Goal: Task Accomplishment & Management: Use online tool/utility

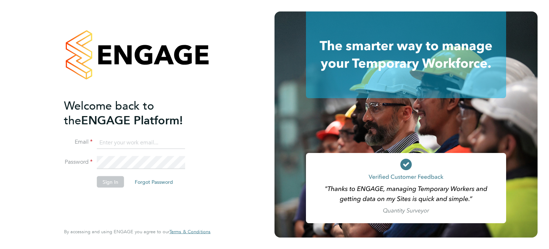
type input "[PERSON_NAME][EMAIL_ADDRESS][DOMAIN_NAME]"
click at [114, 187] on li "Sign In Forgot Password" at bounding box center [133, 185] width 139 height 19
click at [114, 181] on button "Sign In" at bounding box center [110, 181] width 27 height 11
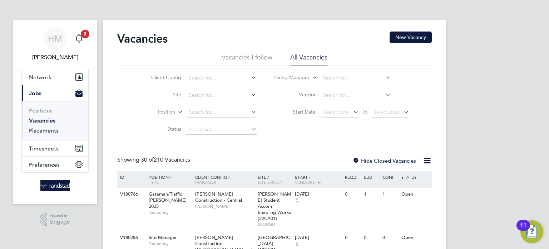
click at [46, 131] on link "Placements" at bounding box center [44, 130] width 30 height 7
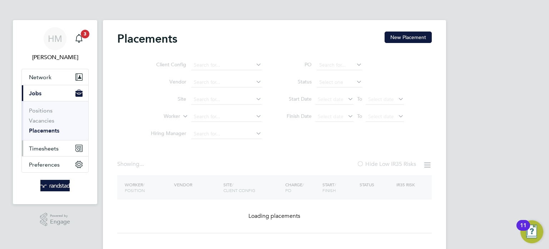
click at [54, 151] on span "Timesheets" at bounding box center [44, 148] width 30 height 7
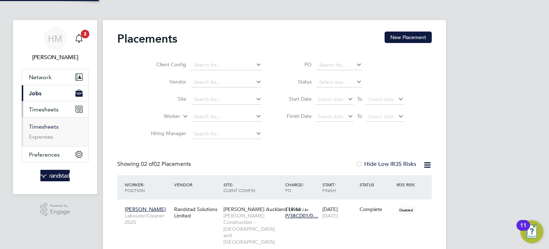
click at [52, 125] on link "Timesheets" at bounding box center [44, 126] width 30 height 7
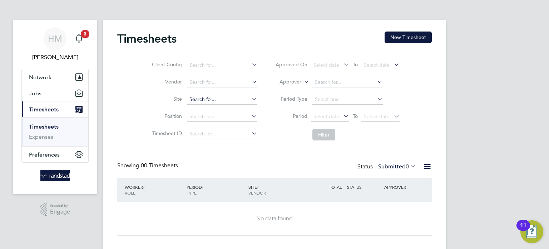
click at [209, 99] on input at bounding box center [222, 99] width 70 height 10
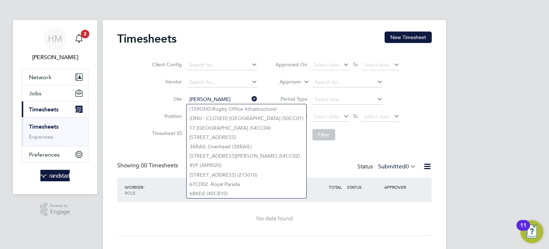
type input "[PERSON_NAME]"
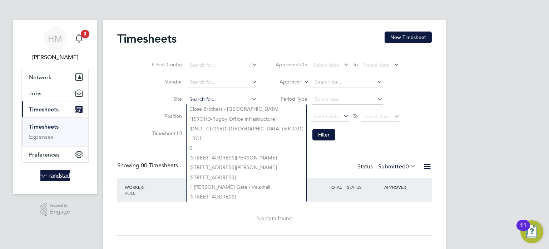
click at [214, 99] on input at bounding box center [222, 99] width 70 height 10
paste input "Bradford College Future Technology"
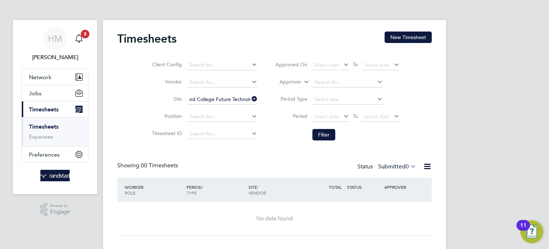
click at [239, 109] on b "Future" at bounding box center [239, 109] width 15 height 6
type input "[GEOGRAPHIC_DATA] (40CC01)"
click at [269, 150] on div "Timesheets New Timesheet Client Config Vendor Site [GEOGRAPHIC_DATA] Future Tec…" at bounding box center [274, 133] width 315 height 204
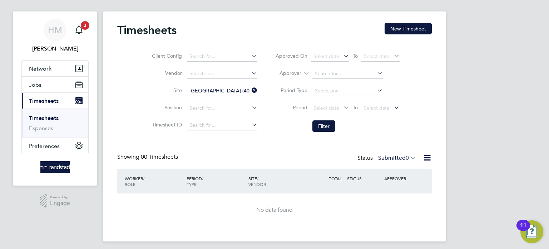
scroll to position [5, 0]
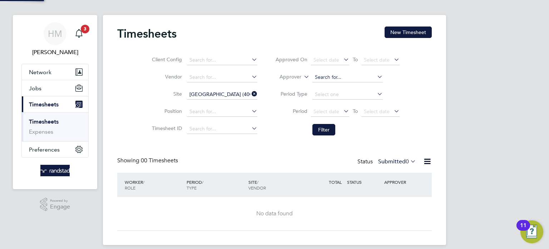
click at [322, 73] on input at bounding box center [348, 77] width 70 height 10
click at [237, 109] on input at bounding box center [222, 112] width 70 height 10
click at [325, 153] on div "Timesheets New Timesheet Client Config Vendor Site [GEOGRAPHIC_DATA] Future Tec…" at bounding box center [274, 128] width 315 height 204
click at [45, 129] on link "Expenses" at bounding box center [41, 131] width 24 height 7
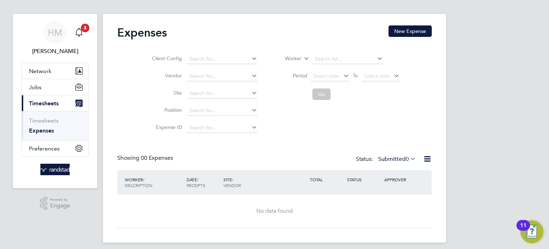
scroll to position [11, 0]
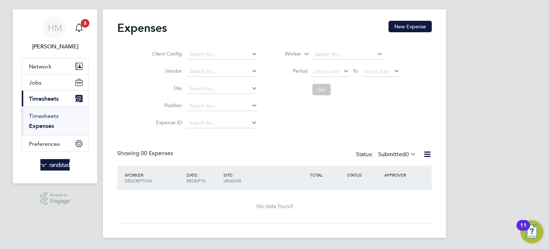
click at [38, 116] on link "Timesheets" at bounding box center [44, 115] width 30 height 7
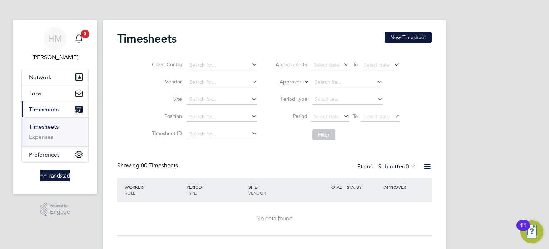
click at [210, 59] on li "Client Config" at bounding box center [204, 65] width 126 height 17
click at [216, 69] on div "Timesheets New Timesheet Client Config Vendor Site Position Timesheet ID Approv…" at bounding box center [274, 135] width 343 height 230
click at [269, 180] on div "WORKER / ROLE WORKER / PERIOD PERIOD / TYPE SITE / VENDOR TOTAL TOTAL / STATUS …" at bounding box center [274, 189] width 315 height 24
click at [55, 126] on link "Timesheets" at bounding box center [44, 126] width 30 height 7
click at [42, 136] on link "Expenses" at bounding box center [41, 136] width 24 height 7
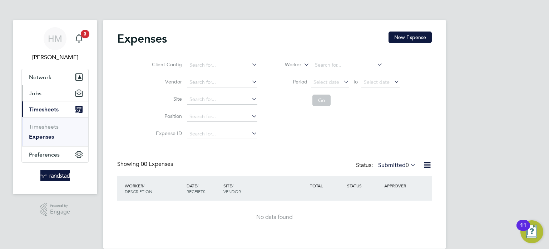
click at [36, 88] on button "Jobs" at bounding box center [55, 93] width 67 height 16
click at [323, 64] on input at bounding box center [348, 65] width 70 height 10
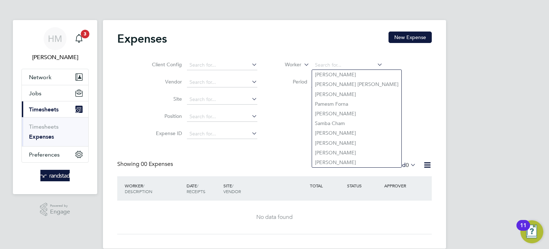
click at [58, 123] on li "Timesheets" at bounding box center [56, 128] width 54 height 10
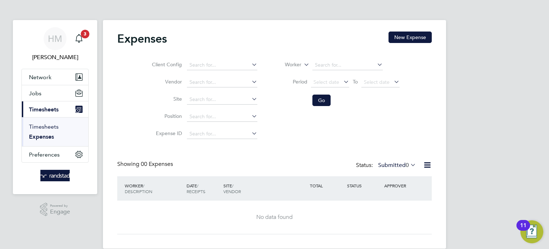
click at [54, 124] on link "Timesheets" at bounding box center [44, 126] width 30 height 7
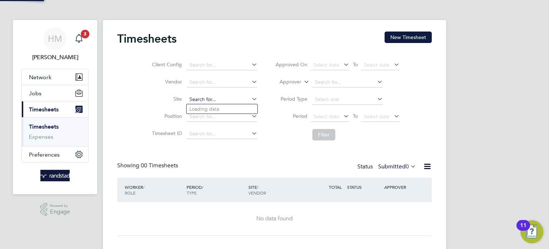
click at [205, 101] on input at bounding box center [222, 99] width 70 height 10
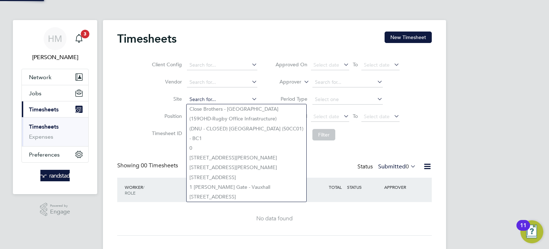
paste input "Bradford College Future Technology"
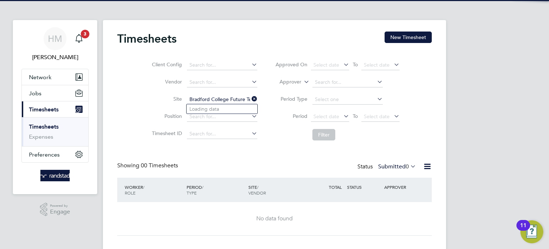
scroll to position [0, 14]
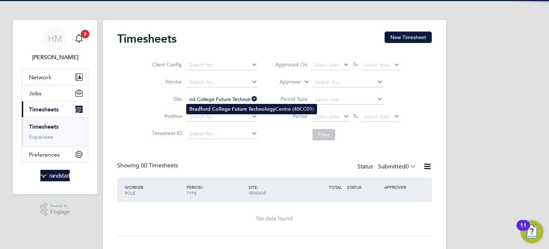
click at [239, 110] on b "Future" at bounding box center [239, 109] width 15 height 6
type input "[GEOGRAPHIC_DATA] (40CC01)"
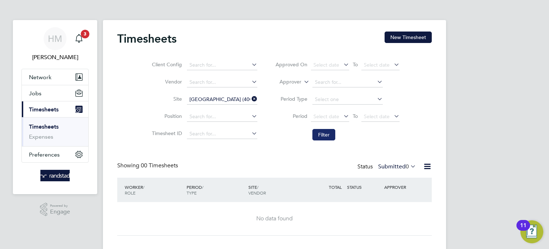
click at [330, 137] on button "Filter" at bounding box center [324, 134] width 23 height 11
click at [326, 136] on button "Filter" at bounding box center [324, 134] width 23 height 11
click at [224, 132] on input at bounding box center [222, 134] width 70 height 10
paste input "C-002679078"
type input "C-002679078"
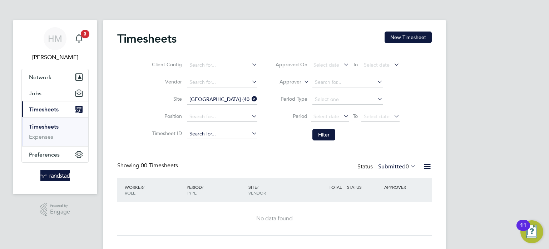
click at [214, 138] on div "Timesheets New Timesheet Client Config Vendor Site [GEOGRAPHIC_DATA] Future Tec…" at bounding box center [274, 135] width 343 height 230
paste input "C-002679078"
type input "C-002679078"
click at [331, 99] on input at bounding box center [348, 99] width 70 height 10
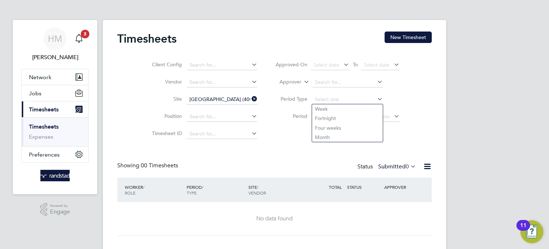
click at [450, 93] on div "HM [PERSON_NAME] Notifications 3 Applications: Network Businesses Sites Workers…" at bounding box center [274, 130] width 549 height 261
click at [322, 110] on li "Period Select date To Select date" at bounding box center [337, 116] width 142 height 17
click at [321, 115] on span "Select date" at bounding box center [327, 116] width 26 height 6
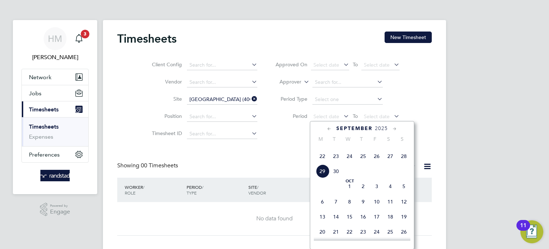
click at [321, 148] on span "15" at bounding box center [323, 141] width 14 height 14
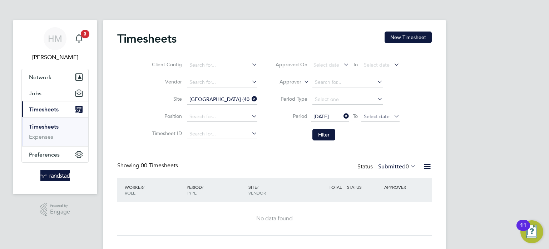
click at [370, 117] on span "Select date" at bounding box center [377, 116] width 26 height 6
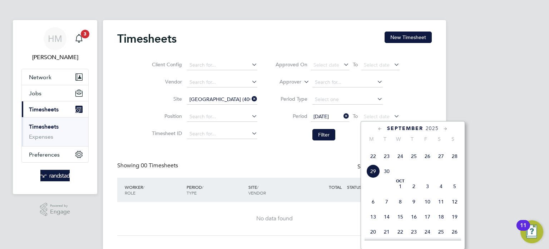
click at [455, 163] on span "28" at bounding box center [455, 156] width 14 height 14
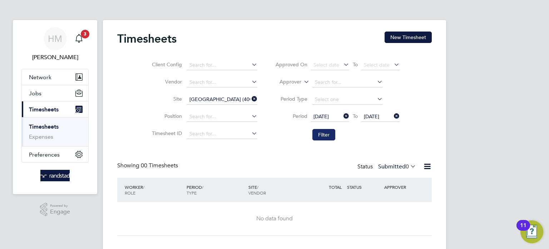
click at [323, 137] on button "Filter" at bounding box center [324, 134] width 23 height 11
click at [204, 133] on input at bounding box center [222, 134] width 70 height 10
paste input "C-002679078"
type input "C-002679078"
click at [328, 137] on button "Filter" at bounding box center [324, 134] width 23 height 11
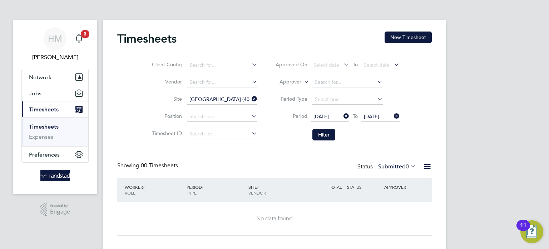
click at [53, 108] on span "Timesheets" at bounding box center [44, 109] width 30 height 7
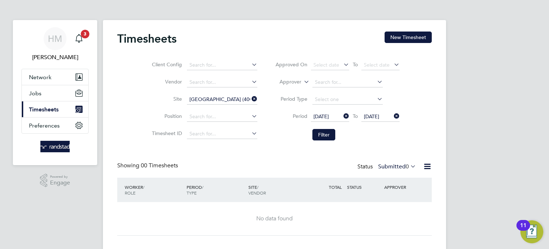
click at [38, 112] on button "Current page: Timesheets" at bounding box center [55, 109] width 67 height 16
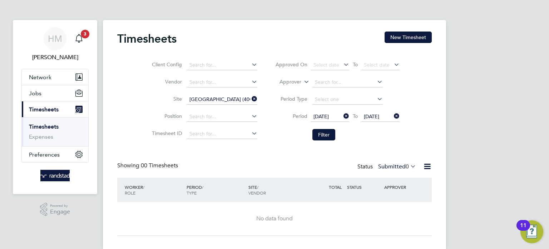
click at [48, 126] on link "Timesheets" at bounding box center [44, 126] width 30 height 7
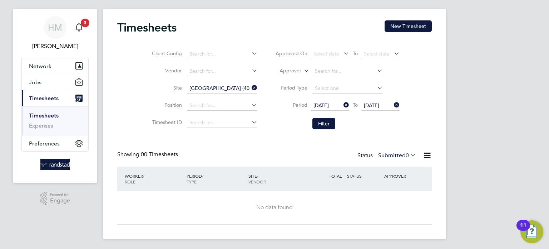
scroll to position [12, 0]
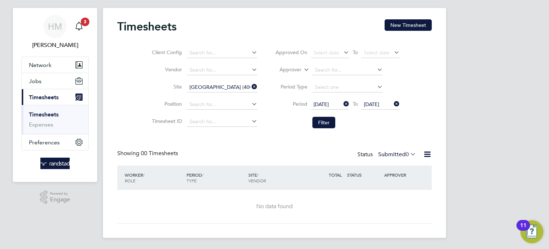
click at [387, 153] on label "Submitted 0" at bounding box center [397, 154] width 38 height 7
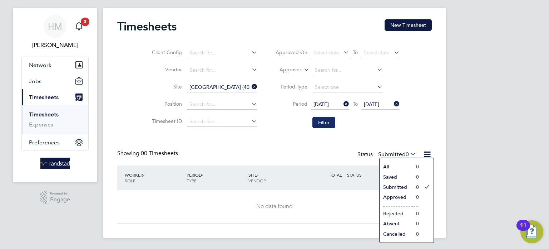
click at [329, 123] on button "Filter" at bounding box center [324, 122] width 23 height 11
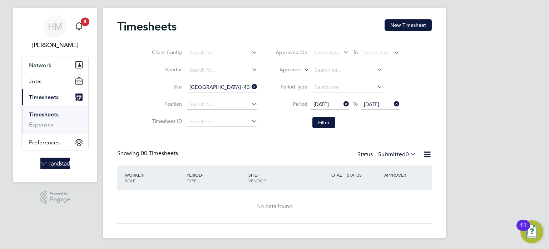
click at [342, 103] on icon at bounding box center [342, 104] width 0 height 10
click at [328, 103] on span "Select date" at bounding box center [327, 104] width 26 height 6
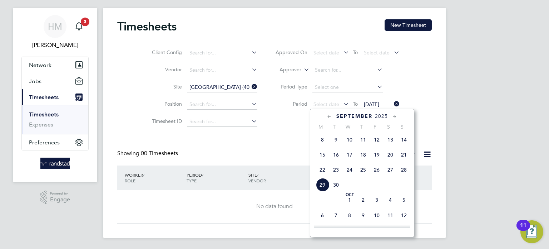
scroll to position [259, 0]
click at [321, 148] on span "8" at bounding box center [323, 141] width 14 height 14
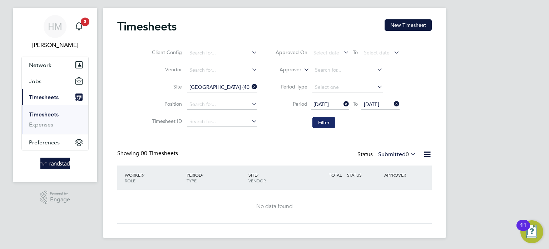
click at [323, 124] on button "Filter" at bounding box center [324, 122] width 23 height 11
click at [319, 104] on span "[DATE]" at bounding box center [321, 104] width 15 height 6
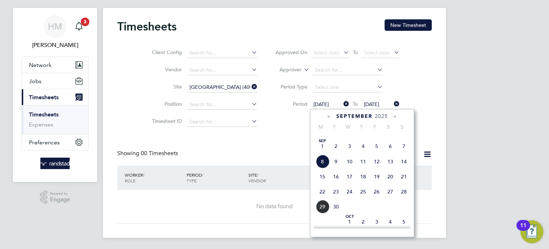
click at [342, 104] on icon at bounding box center [342, 104] width 0 height 10
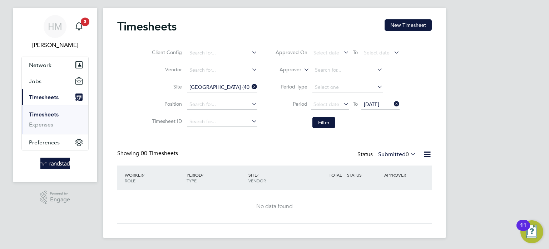
click at [393, 103] on icon at bounding box center [393, 104] width 0 height 10
click at [326, 102] on span "Select date" at bounding box center [327, 104] width 26 height 6
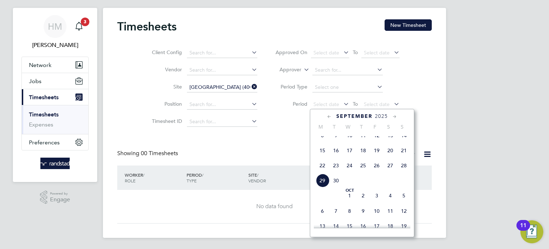
scroll to position [254, 0]
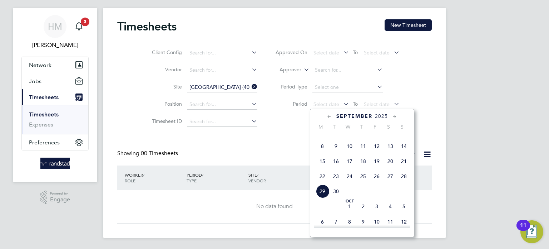
click at [319, 183] on span "22" at bounding box center [323, 176] width 14 height 14
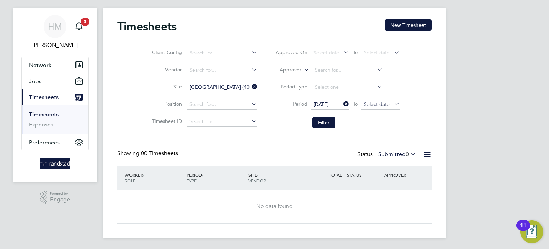
click at [372, 104] on span "Select date" at bounding box center [377, 104] width 26 height 6
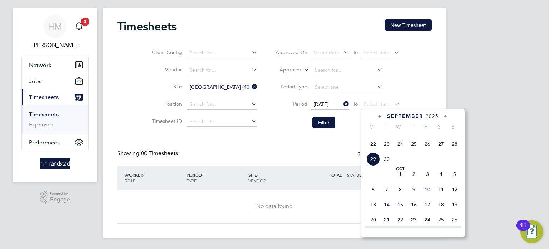
click at [458, 151] on span "28" at bounding box center [455, 144] width 14 height 14
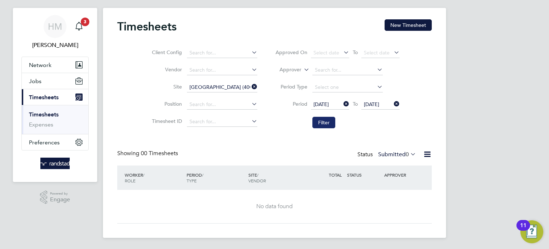
click at [328, 126] on button "Filter" at bounding box center [324, 122] width 23 height 11
click at [237, 51] on input at bounding box center [222, 53] width 70 height 10
click at [495, 90] on div "HM [PERSON_NAME] Notifications 3 Applications: Network Businesses Sites Workers…" at bounding box center [274, 118] width 549 height 261
click at [250, 86] on icon at bounding box center [250, 87] width 0 height 10
click at [229, 118] on input at bounding box center [222, 122] width 70 height 10
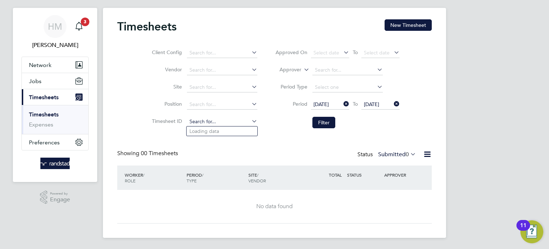
paste input "C-002679078"
type input "C-002679078"
click at [328, 121] on button "Filter" at bounding box center [324, 122] width 23 height 11
click at [211, 123] on input at bounding box center [222, 122] width 70 height 10
paste input "C-002679078"
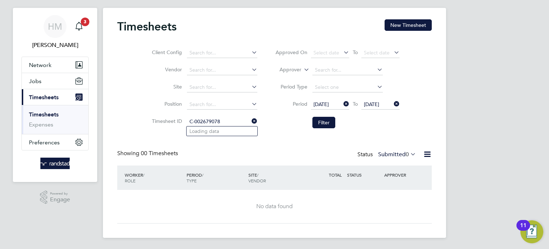
type input "C-002679078"
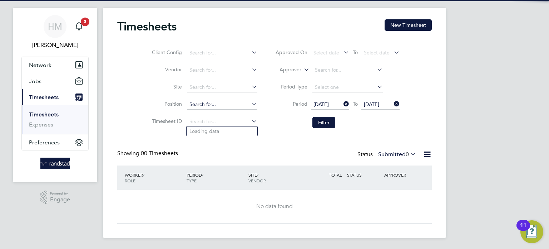
click at [230, 103] on input at bounding box center [222, 104] width 70 height 10
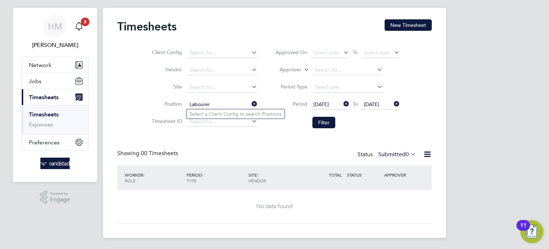
type input "Labourer"
click at [261, 148] on div "Timesheets New Timesheet Client Config Vendor Site Position Labourer Timesheet …" at bounding box center [274, 121] width 315 height 204
click at [210, 125] on input at bounding box center [222, 122] width 70 height 10
click at [278, 147] on div "Timesheets New Timesheet Client Config Vendor Site Position Timesheet ID Approv…" at bounding box center [274, 121] width 315 height 204
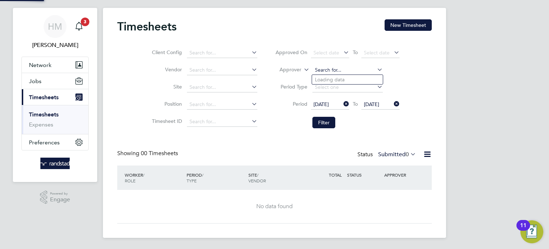
click at [321, 65] on input at bounding box center [348, 70] width 70 height 10
click at [301, 166] on div "WORKER / ROLE WORKER / PERIOD PERIOD / TYPE SITE / VENDOR TOTAL TOTAL / STATUS …" at bounding box center [274, 177] width 315 height 24
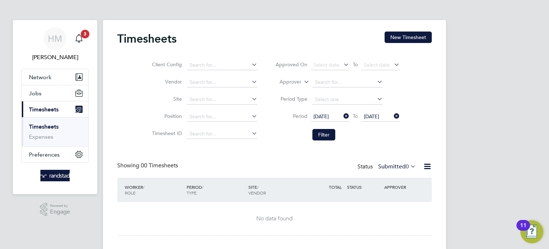
scroll to position [0, 0]
click at [329, 116] on span "[DATE]" at bounding box center [321, 116] width 15 height 6
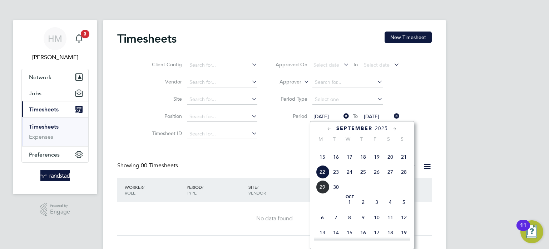
click at [324, 163] on span "15" at bounding box center [323, 157] width 14 height 14
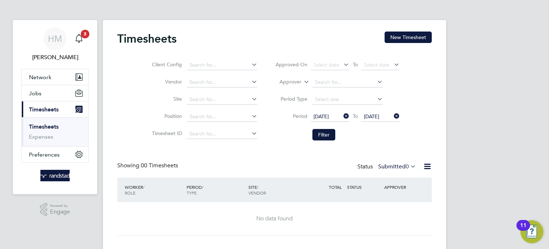
click at [370, 116] on span "[DATE]" at bounding box center [371, 116] width 15 height 6
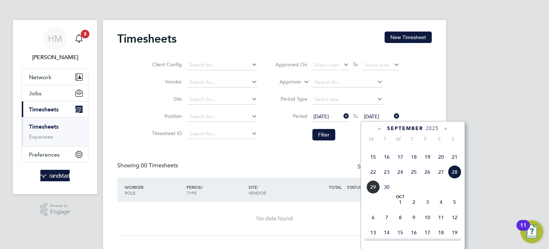
click at [430, 163] on span "19" at bounding box center [428, 157] width 14 height 14
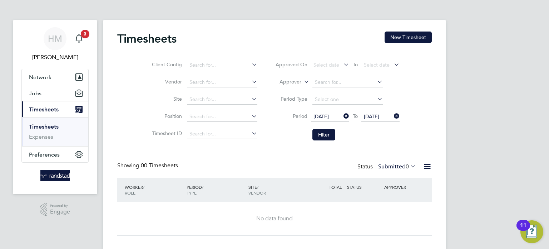
click at [373, 109] on li "Period [DATE] To [DATE]" at bounding box center [337, 116] width 142 height 17
click at [379, 118] on span "[DATE]" at bounding box center [371, 116] width 15 height 6
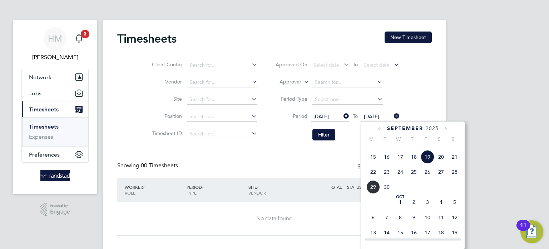
scroll to position [254, 0]
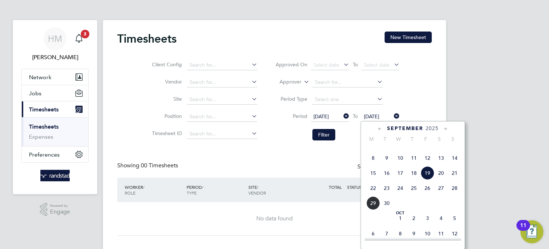
click at [454, 180] on span "21" at bounding box center [455, 173] width 14 height 14
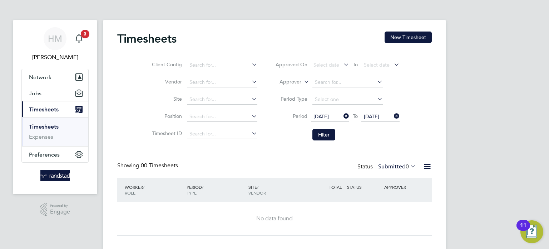
click at [412, 161] on div "Timesheets New Timesheet Client Config Vendor Site Position Timesheet ID Approv…" at bounding box center [274, 133] width 315 height 204
click at [329, 133] on button "Filter" at bounding box center [324, 134] width 23 height 11
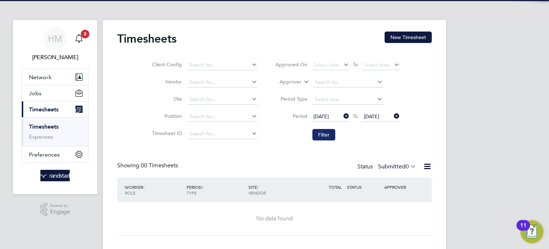
click at [329, 133] on button "Filter" at bounding box center [324, 134] width 23 height 11
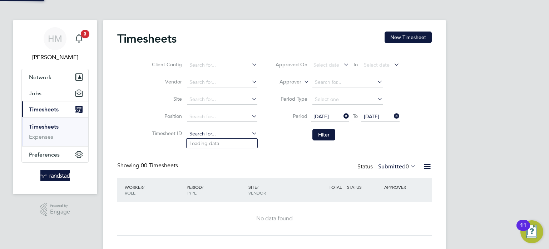
click at [229, 133] on input at bounding box center [222, 134] width 70 height 10
paste input "C-002679078"
type input "C-002679078"
